Goal: Obtain resource: Obtain resource

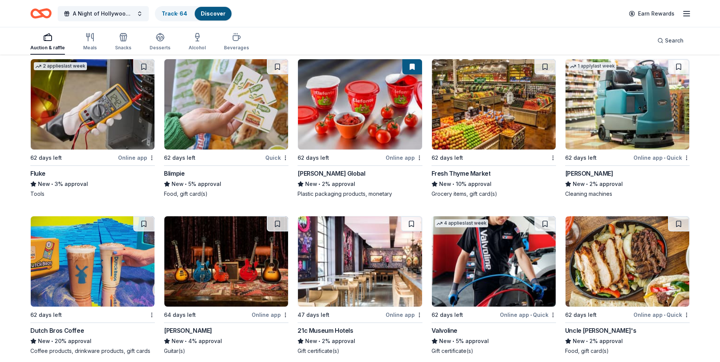
scroll to position [3400, 0]
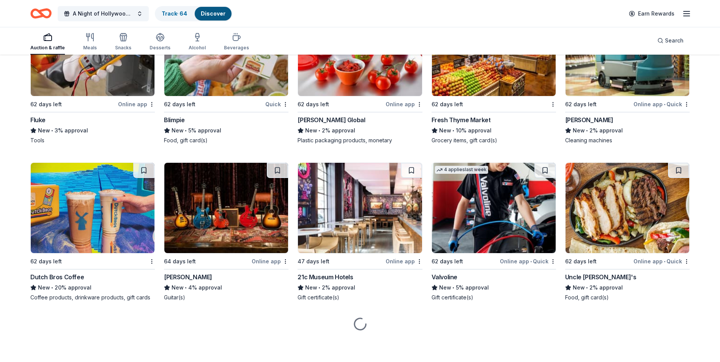
click at [93, 219] on img at bounding box center [93, 208] width 124 height 90
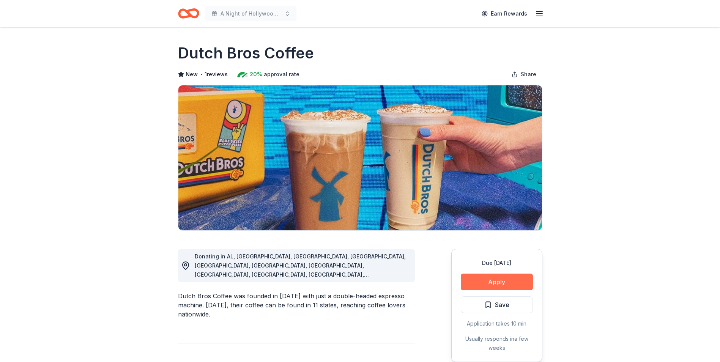
click at [518, 285] on button "Apply" at bounding box center [497, 282] width 72 height 17
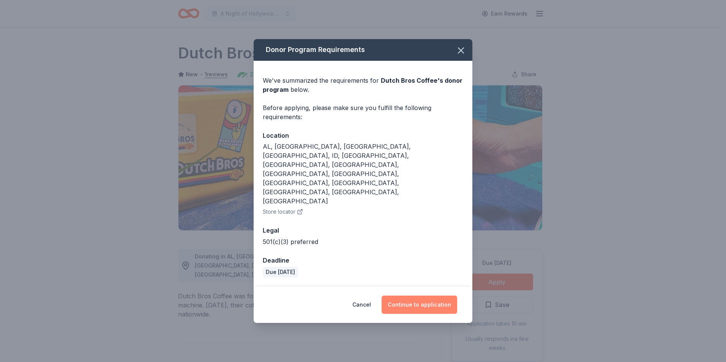
click at [417, 296] on button "Continue to application" at bounding box center [420, 305] width 76 height 18
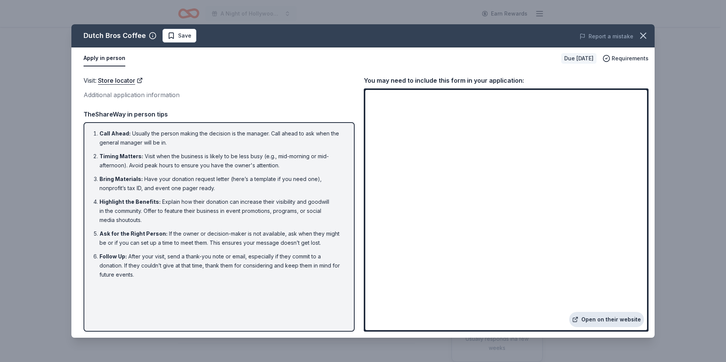
click at [597, 316] on link "Open on their website" at bounding box center [606, 319] width 75 height 15
click at [642, 35] on icon "button" at bounding box center [643, 35] width 11 height 11
